Goal: Transaction & Acquisition: Obtain resource

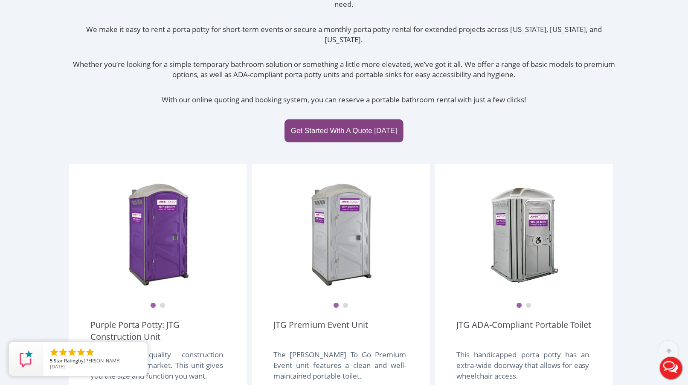
scroll to position [284, 0]
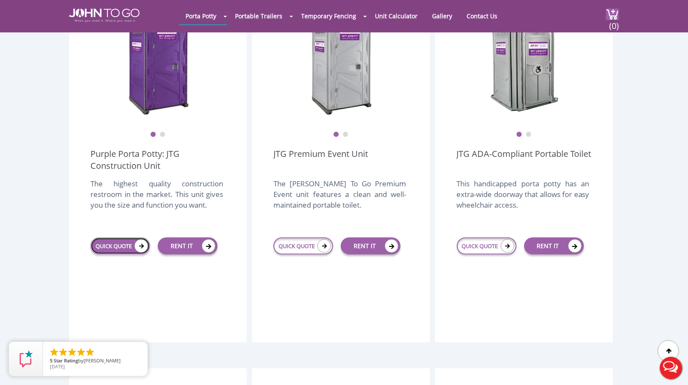
click at [116, 238] on link "QUICK QUOTE" at bounding box center [120, 246] width 60 height 17
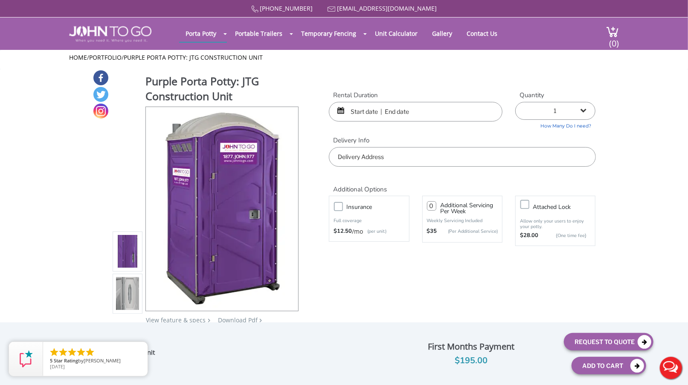
click at [396, 163] on input "text" at bounding box center [462, 157] width 267 height 20
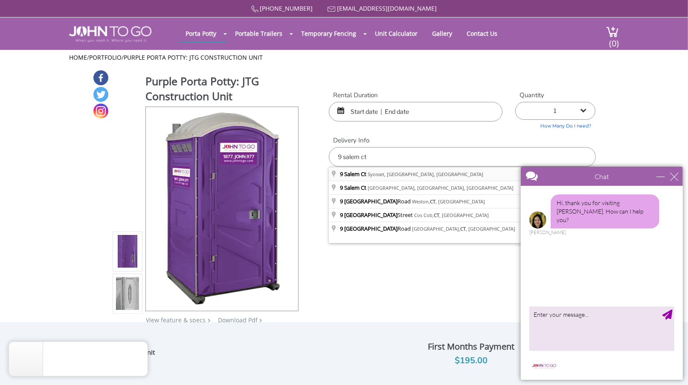
type input "9 Salem Ct, Syosset, NY, USA"
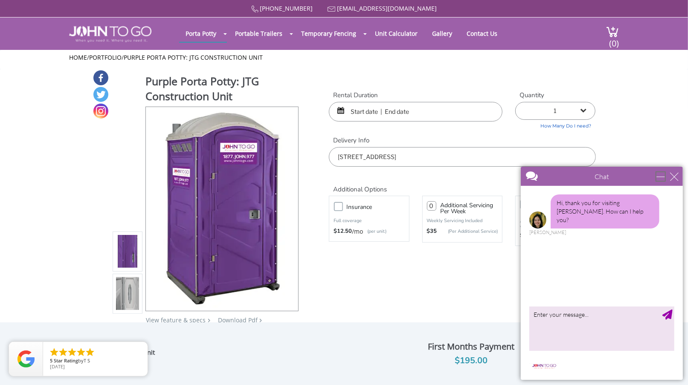
drag, startPoint x: 659, startPoint y: 175, endPoint x: 1163, endPoint y: 338, distance: 529.6
click at [659, 175] on div "minimize" at bounding box center [660, 176] width 9 height 9
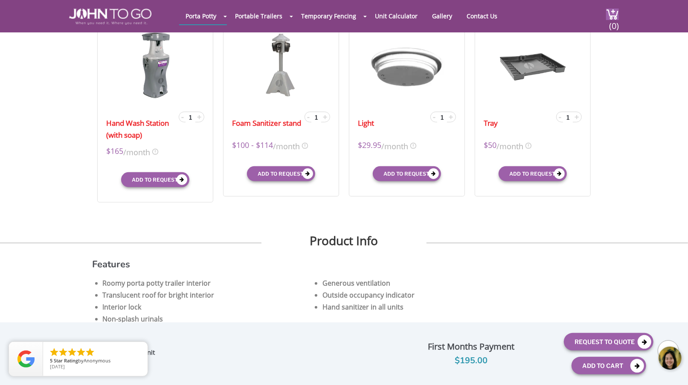
scroll to position [128, 0]
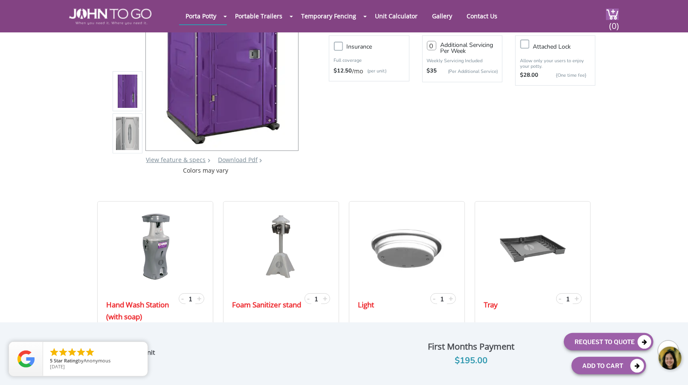
drag, startPoint x: 611, startPoint y: 344, endPoint x: 656, endPoint y: 411, distance: 81.6
click at [611, 344] on body at bounding box center [624, 358] width 128 height 36
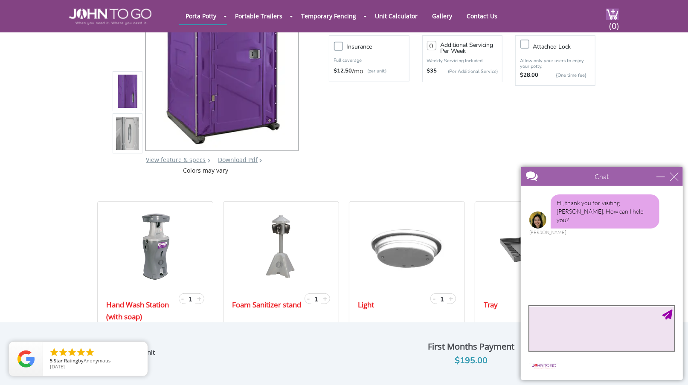
click at [572, 335] on textarea "type your message" at bounding box center [601, 328] width 145 height 45
type textarea "Hi I need a quote for simple port a john for 2 weeks"
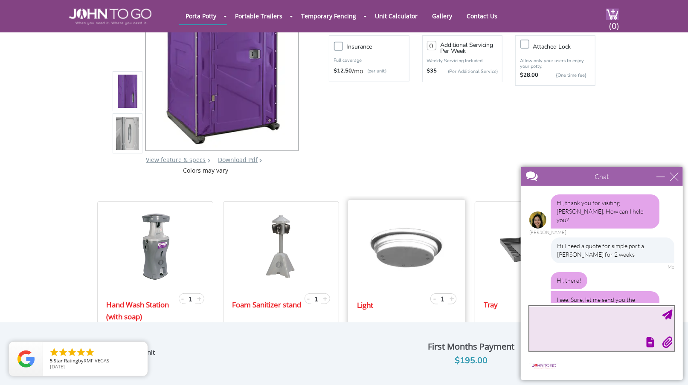
scroll to position [22, 0]
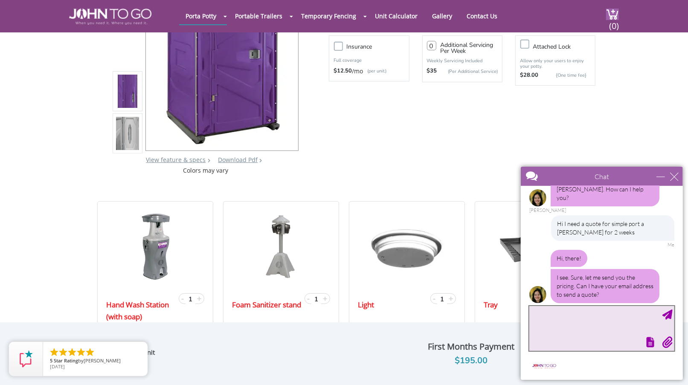
click at [591, 322] on textarea "type your message" at bounding box center [601, 328] width 145 height 45
type textarea "mikecho110@hotmail.com"
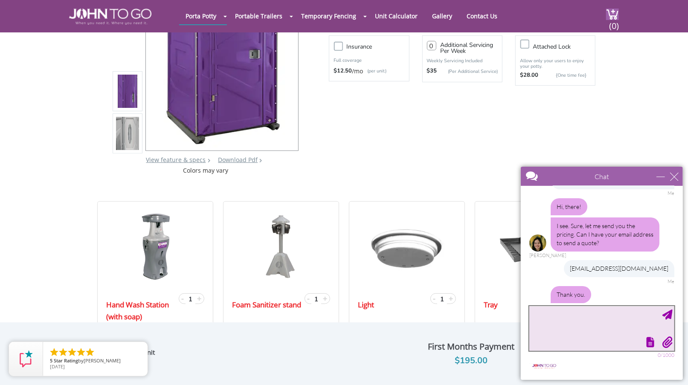
scroll to position [102, 0]
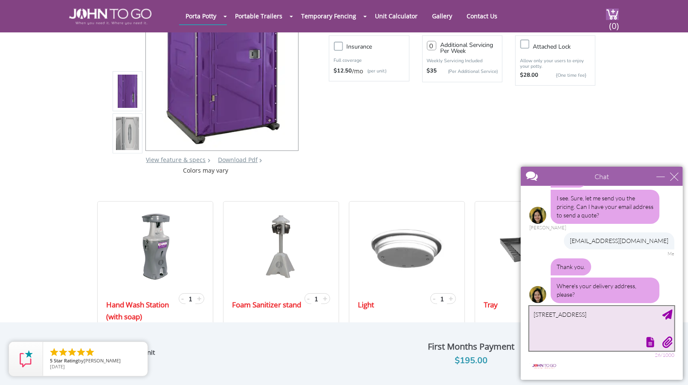
type textarea "1 salem ct, syosset, ny 11791"
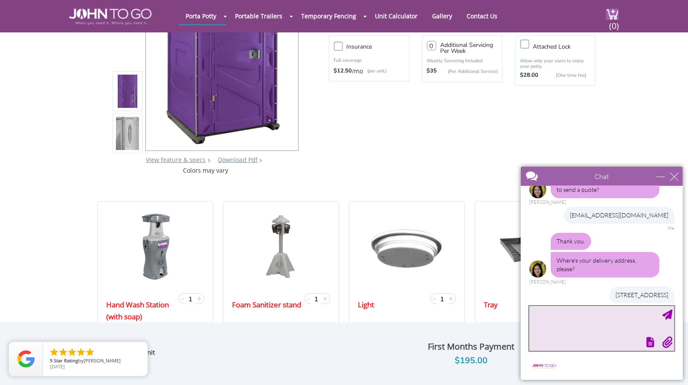
scroll to position [181, 0]
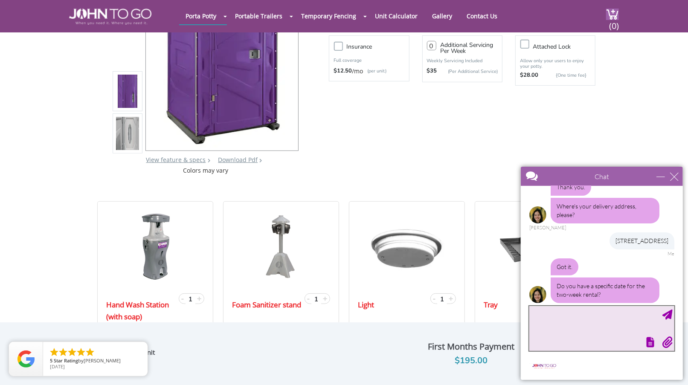
click at [579, 323] on textarea "type your message" at bounding box center [601, 328] width 145 height 45
type textarea "9/9 - 9/19"
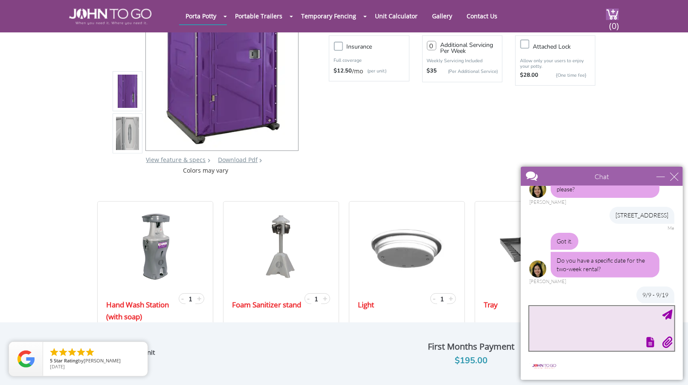
scroll to position [259, 0]
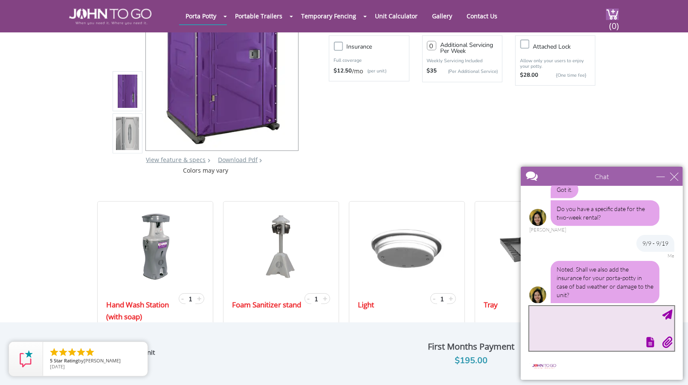
click at [604, 329] on textarea "type your message" at bounding box center [601, 328] width 145 height 45
type textarea "no"
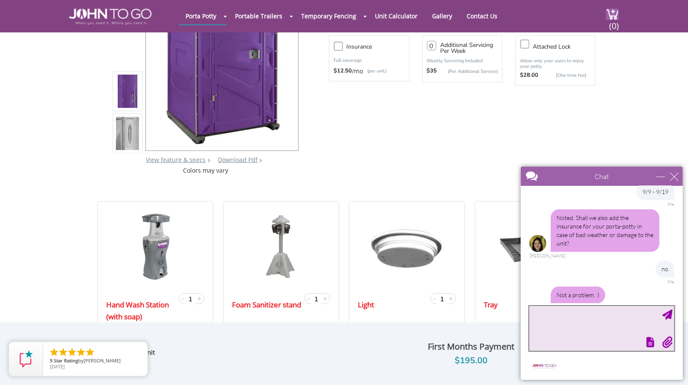
scroll to position [338, 0]
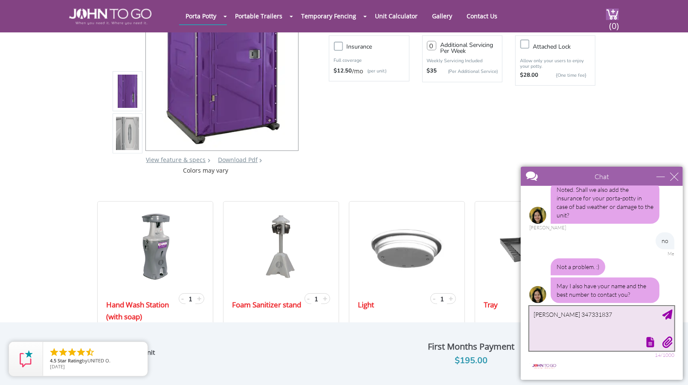
type textarea "mike 3473318377"
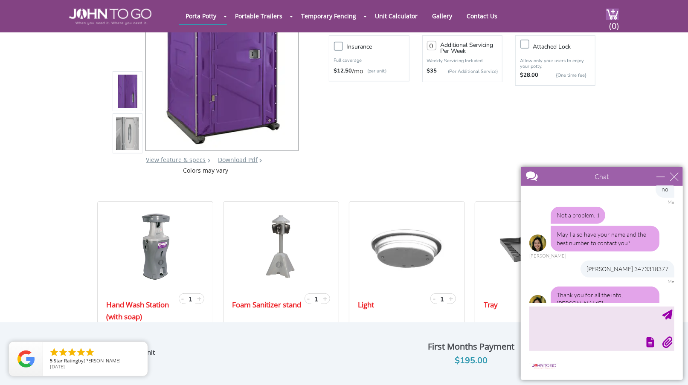
scroll to position [416, 0]
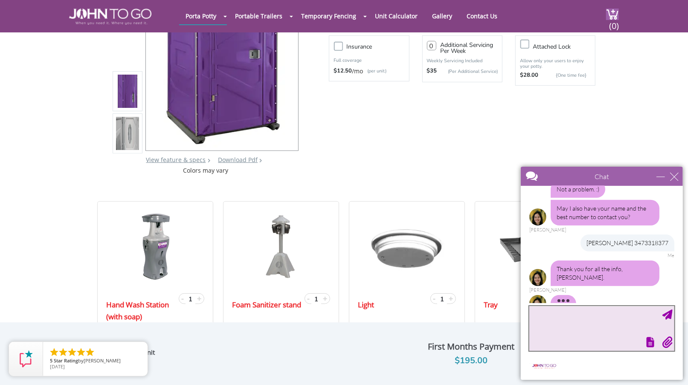
click at [553, 311] on textarea "type your message" at bounding box center [601, 328] width 145 height 45
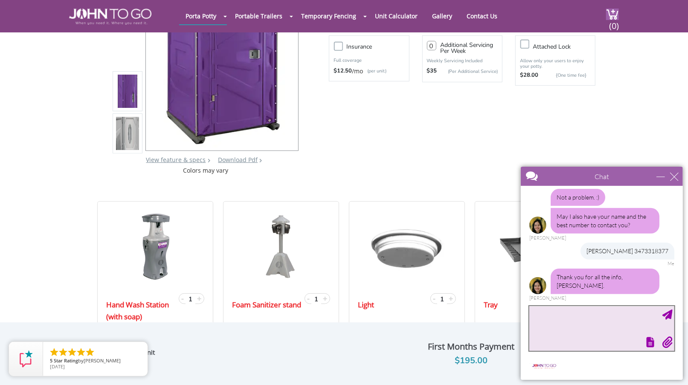
scroll to position [390, 0]
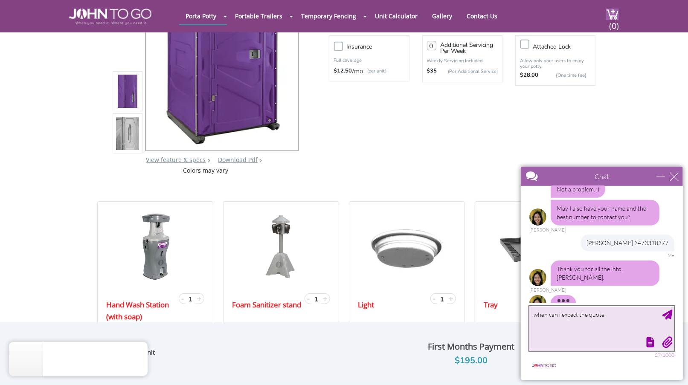
type textarea "when can i expect the quote?"
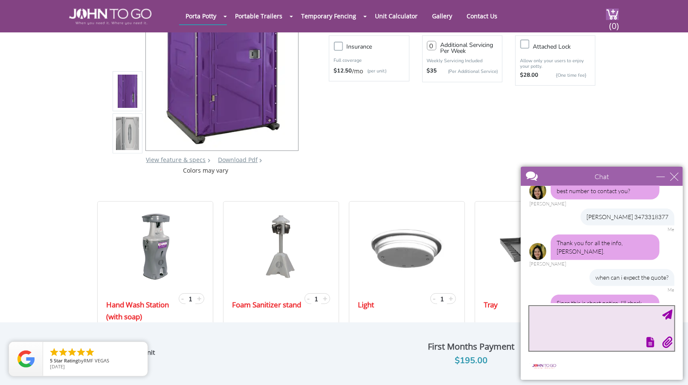
scroll to position [476, 0]
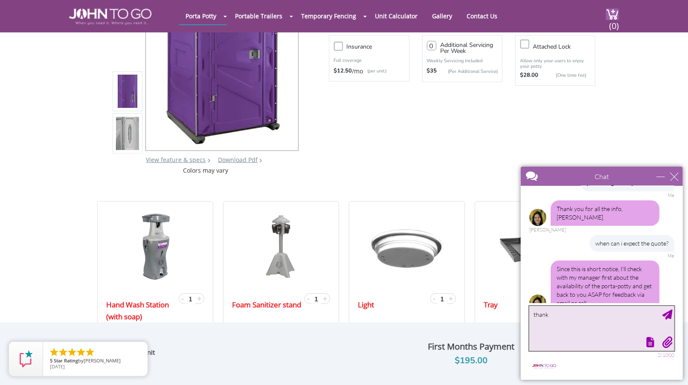
type textarea "thanks"
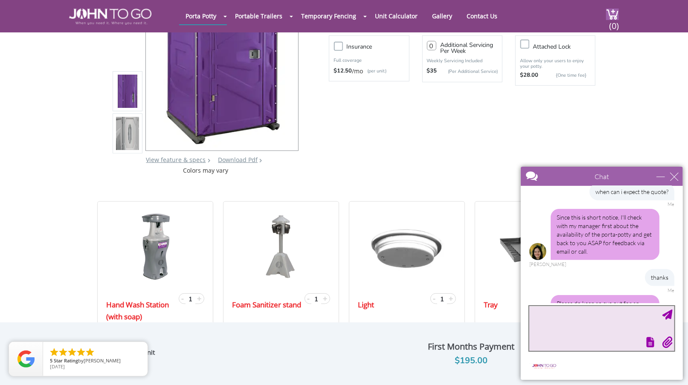
scroll to position [536, 0]
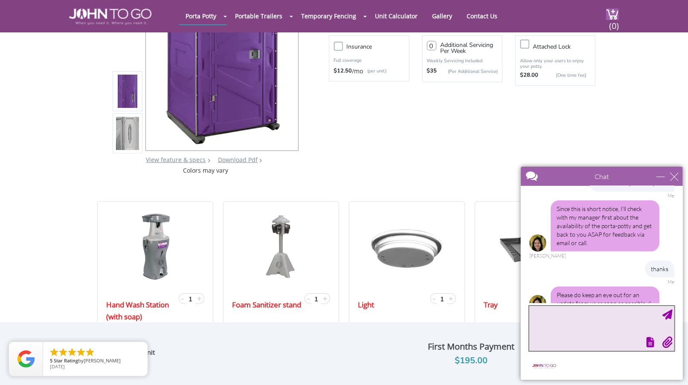
click at [553, 311] on textarea "type your message" at bounding box center [601, 328] width 145 height 45
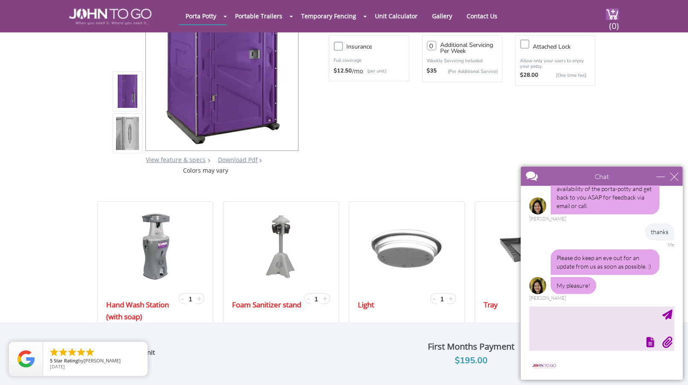
scroll to position [556, 0]
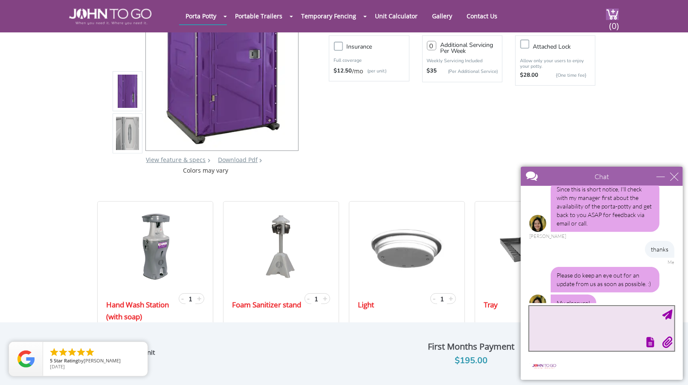
click at [555, 326] on textarea "type your message" at bounding box center [601, 328] width 145 height 45
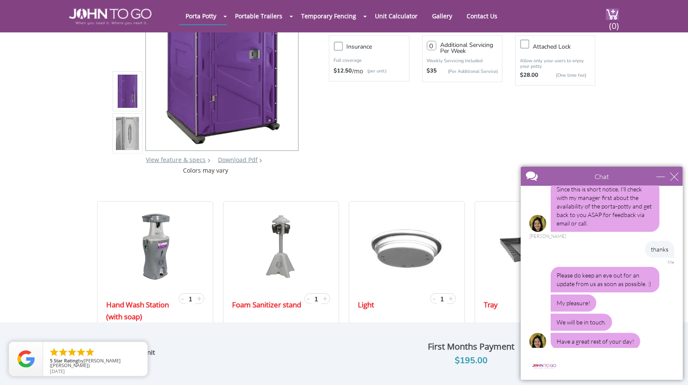
scroll to position [726, 0]
